Goal: Information Seeking & Learning: Learn about a topic

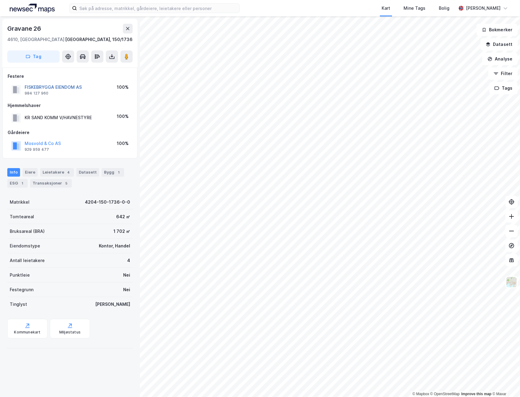
click at [0, 0] on button "FISKEBRYGGA EIENDOM AS" at bounding box center [0, 0] width 0 height 0
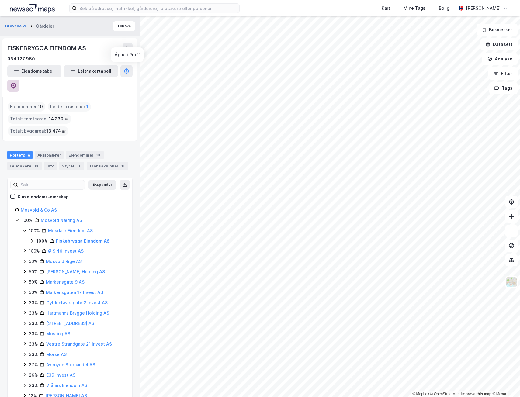
click at [19, 80] on button at bounding box center [13, 86] width 12 height 12
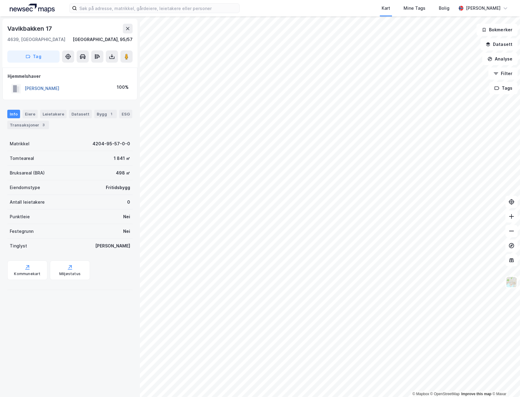
click at [0, 0] on button "[PERSON_NAME]" at bounding box center [0, 0] width 0 height 0
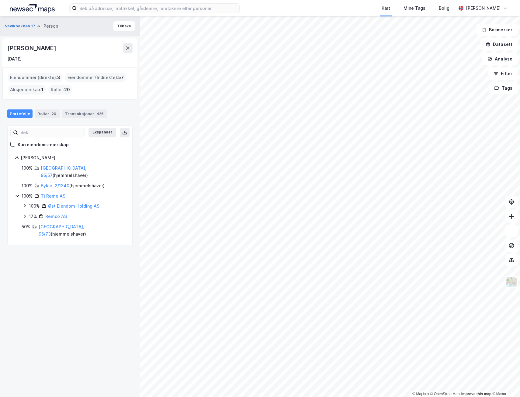
click at [113, 101] on div "© Mapbox © OpenStreetMap Improve this map © [PERSON_NAME] 17 Person [PERSON_NAM…" at bounding box center [260, 206] width 520 height 381
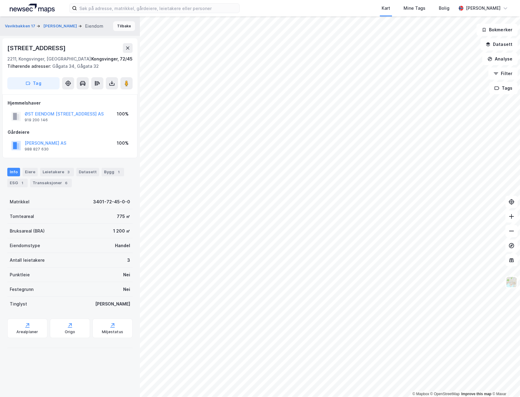
click at [119, 26] on button "Tilbake" at bounding box center [124, 26] width 22 height 10
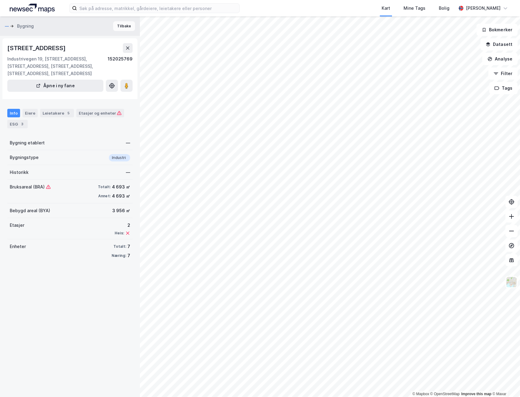
click at [124, 27] on button "Tilbake" at bounding box center [124, 26] width 22 height 10
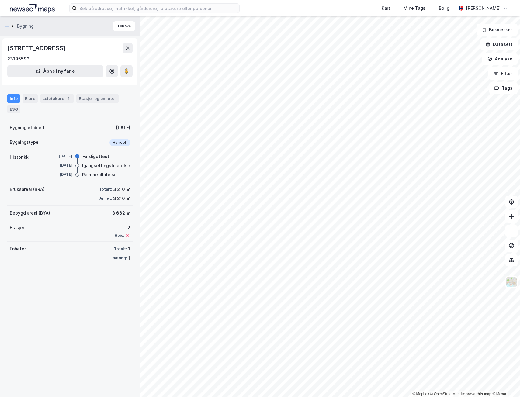
click at [38, 96] on div "Info Eiere Leietakere 1 Etasjer og enheter ESG" at bounding box center [69, 103] width 125 height 19
click at [115, 25] on button "Tilbake" at bounding box center [124, 26] width 22 height 10
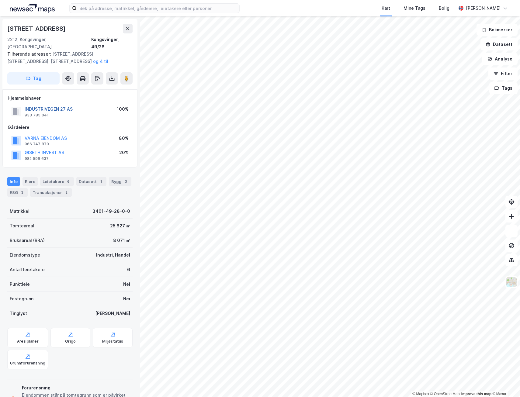
click at [0, 0] on button "INDUSTRIVEGEN 27 AS" at bounding box center [0, 0] width 0 height 0
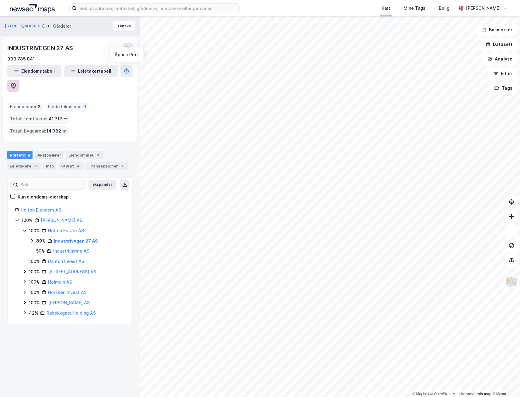
click at [19, 80] on button at bounding box center [13, 86] width 12 height 12
click at [91, 8] on input at bounding box center [158, 8] width 162 height 9
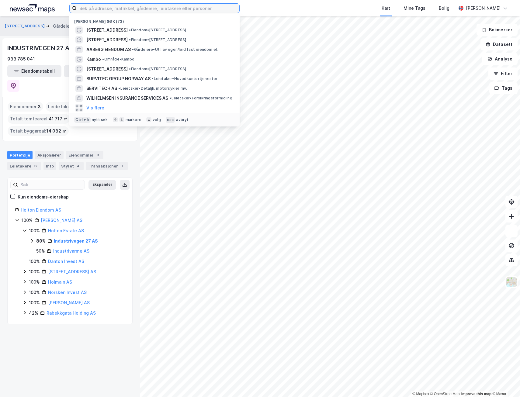
paste input "Nordgods Eiendom Ans"
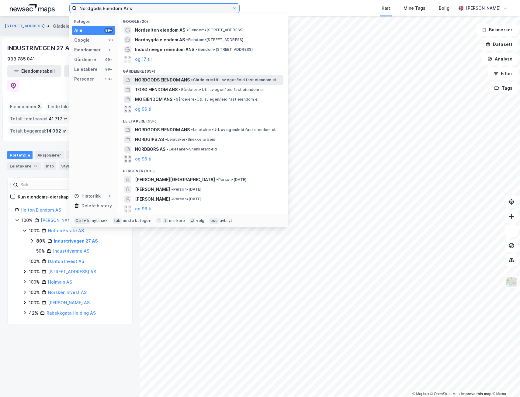
type input "Nordgods Eiendom Ans"
click at [159, 82] on span "NORDGODS EIENDOM ANS" at bounding box center [162, 79] width 55 height 7
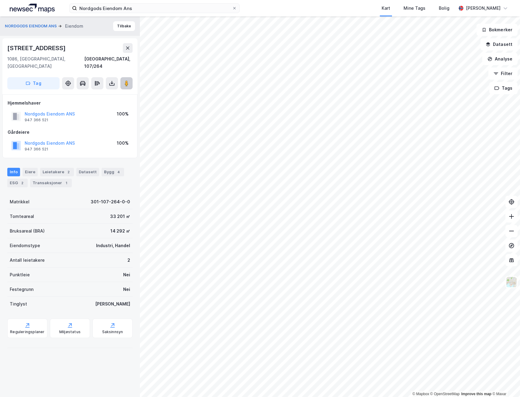
click at [126, 80] on image at bounding box center [127, 83] width 4 height 6
